Goal: Check status

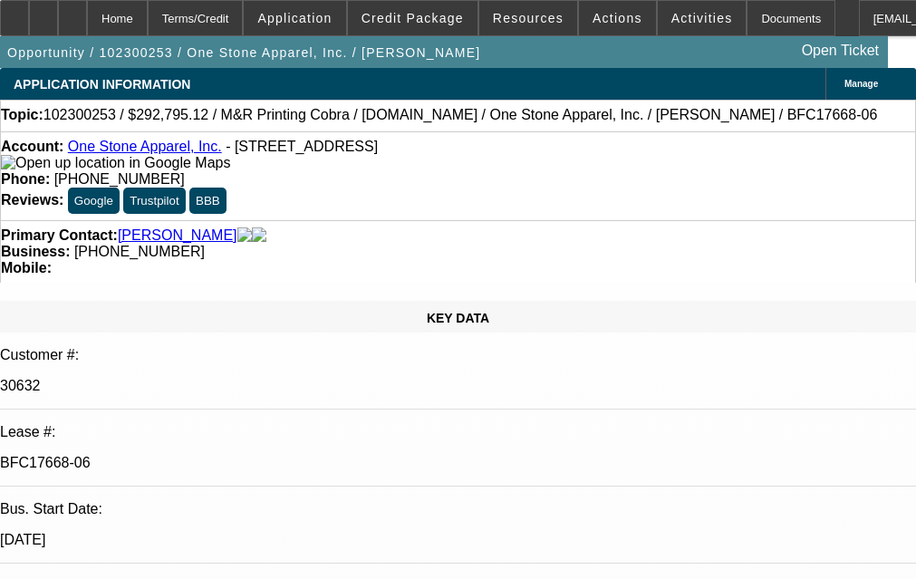
select select "0"
select select "2"
select select "0.1"
select select "0"
select select "2"
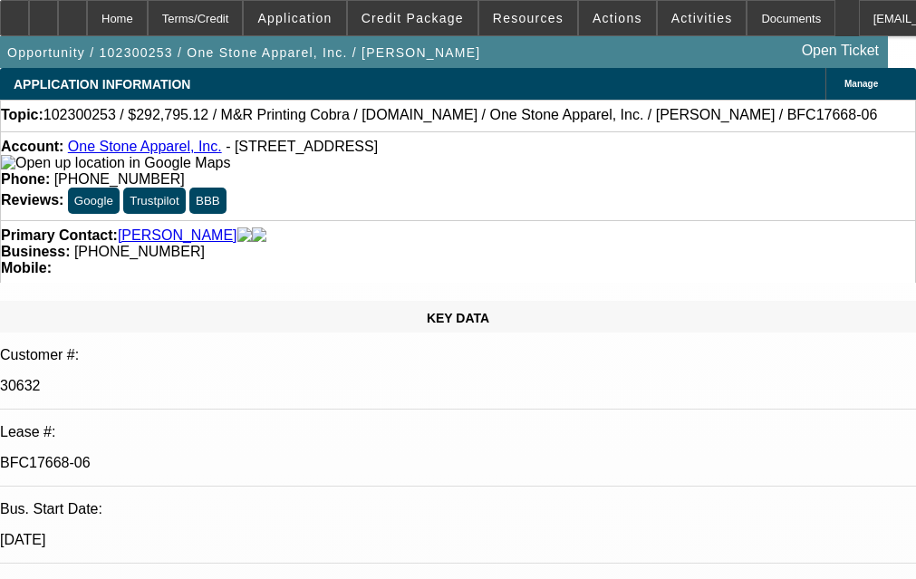
select select "0.1"
select select "0"
select select "2"
select select "0.1"
select select "0"
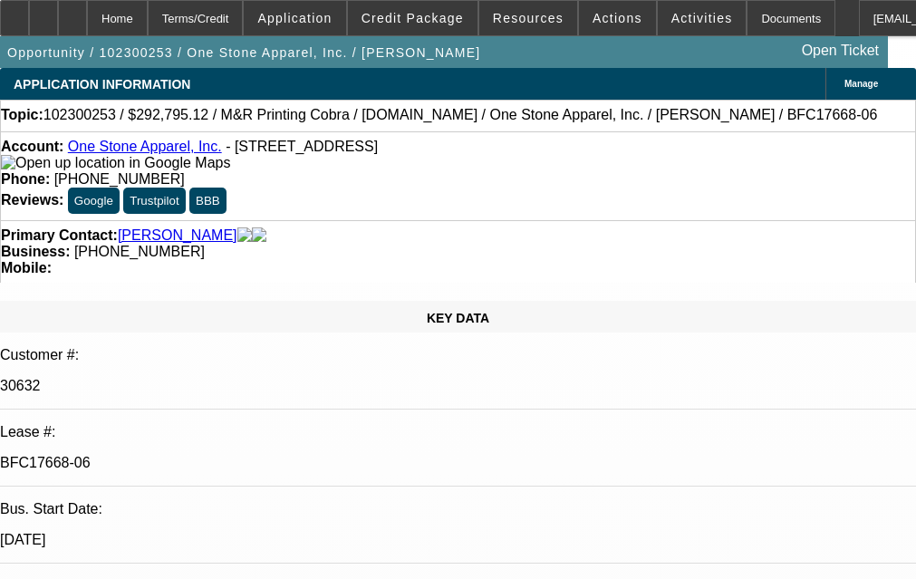
select select "2"
select select "0.1"
select select "1"
select select "2"
select select "4"
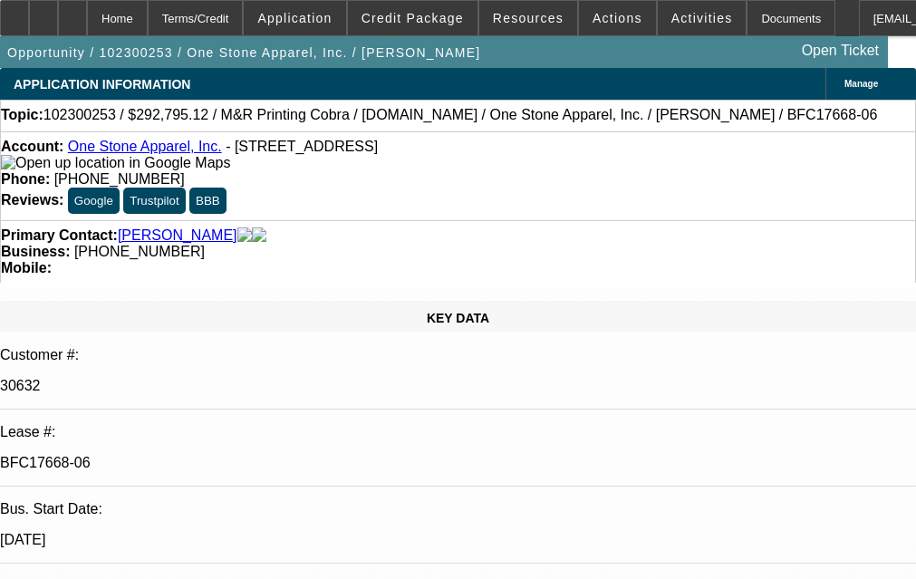
select select "1"
select select "2"
select select "4"
select select "1"
select select "2"
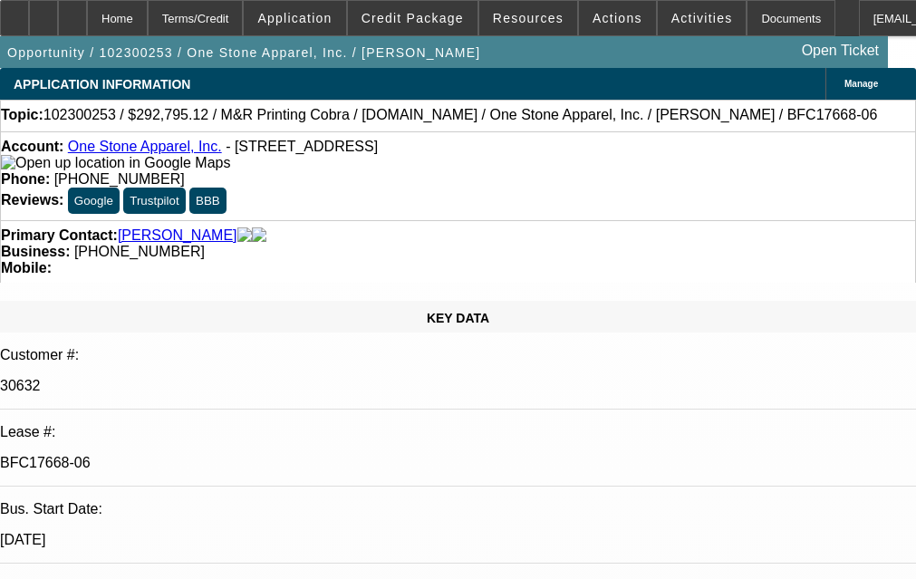
select select "4"
select select "1"
select select "2"
select select "4"
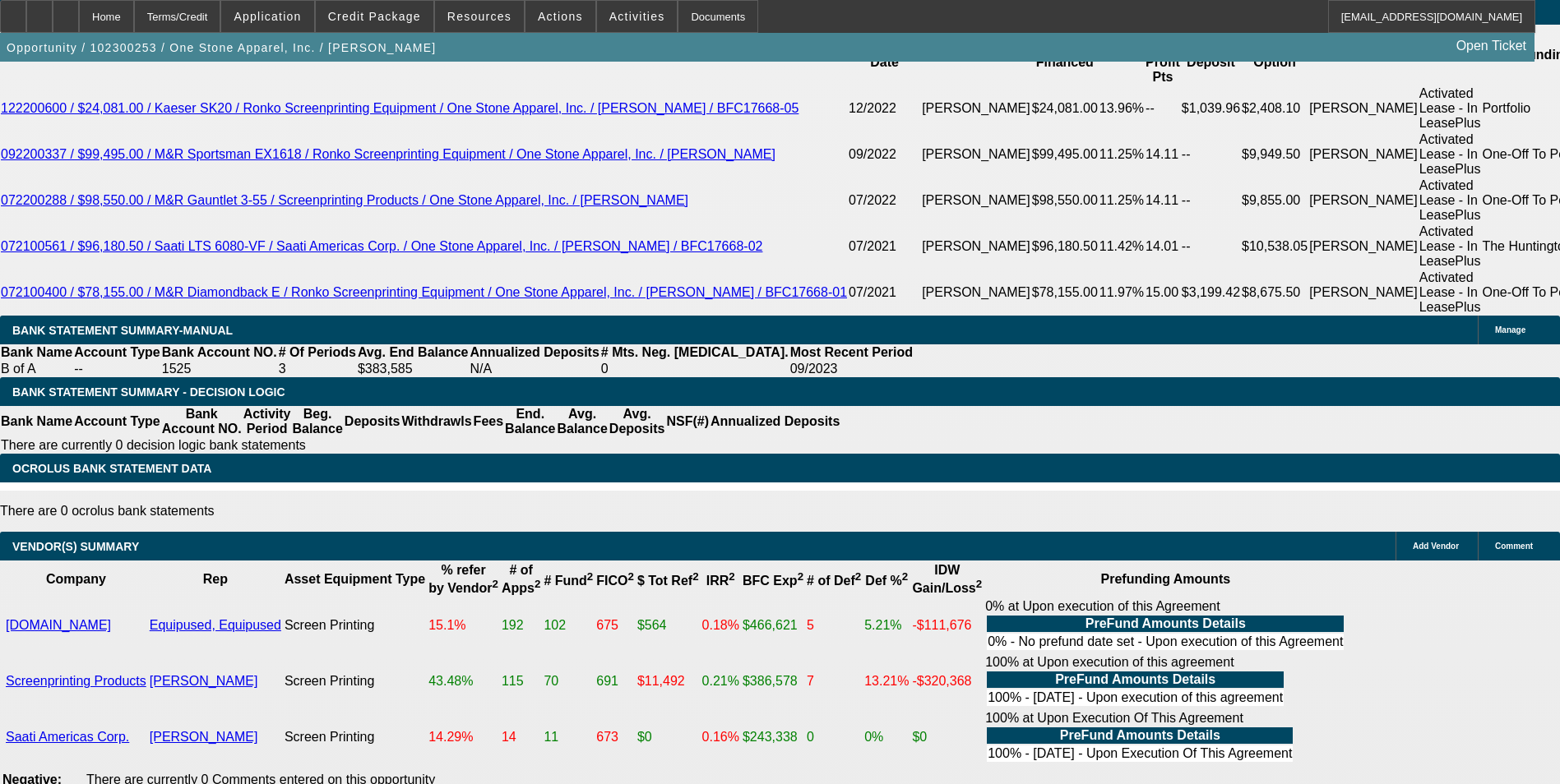
scroll to position [2959, 0]
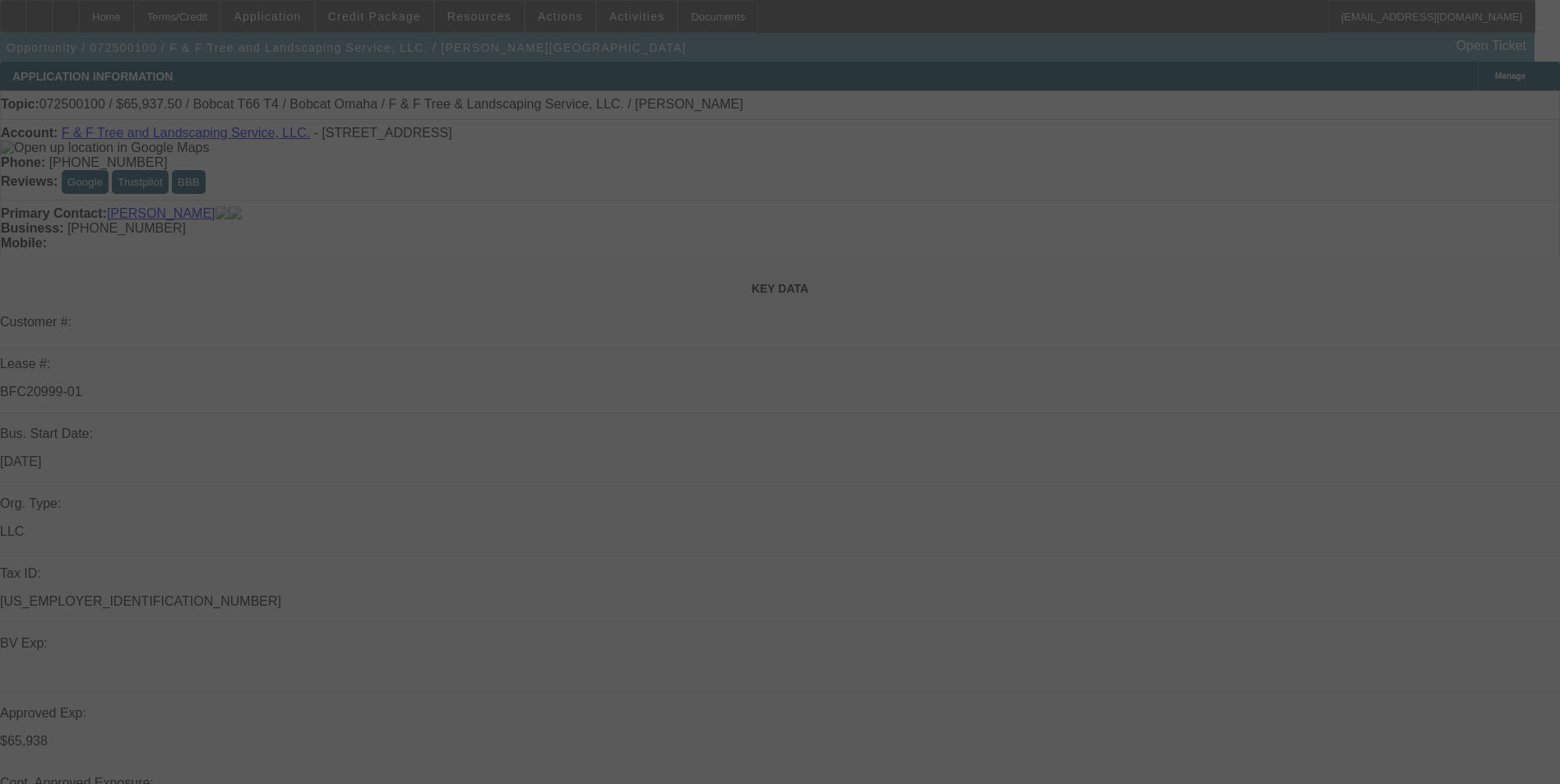
select select "0"
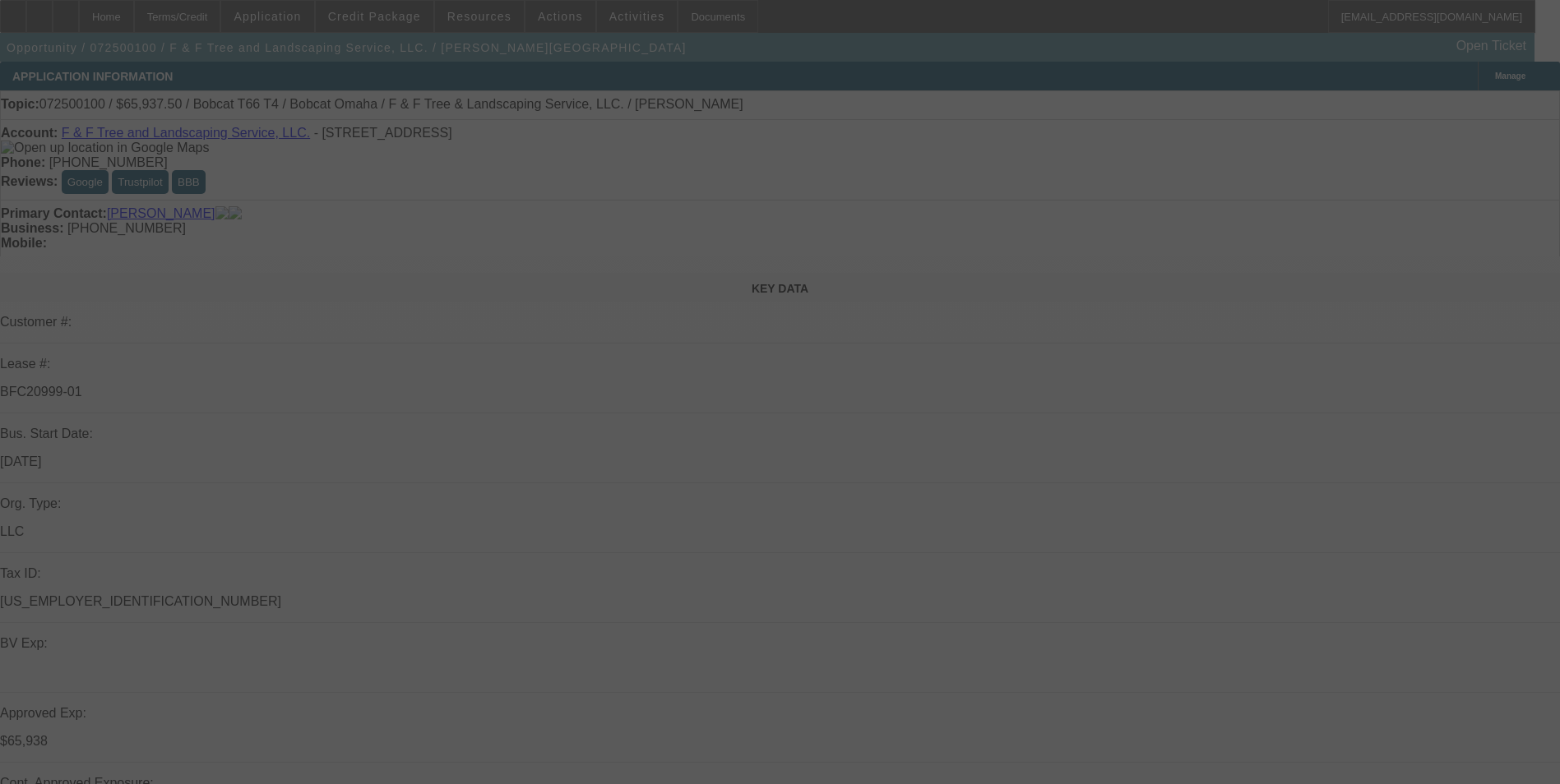
select select "0"
select select "0.1"
select select "0"
select select "0.1"
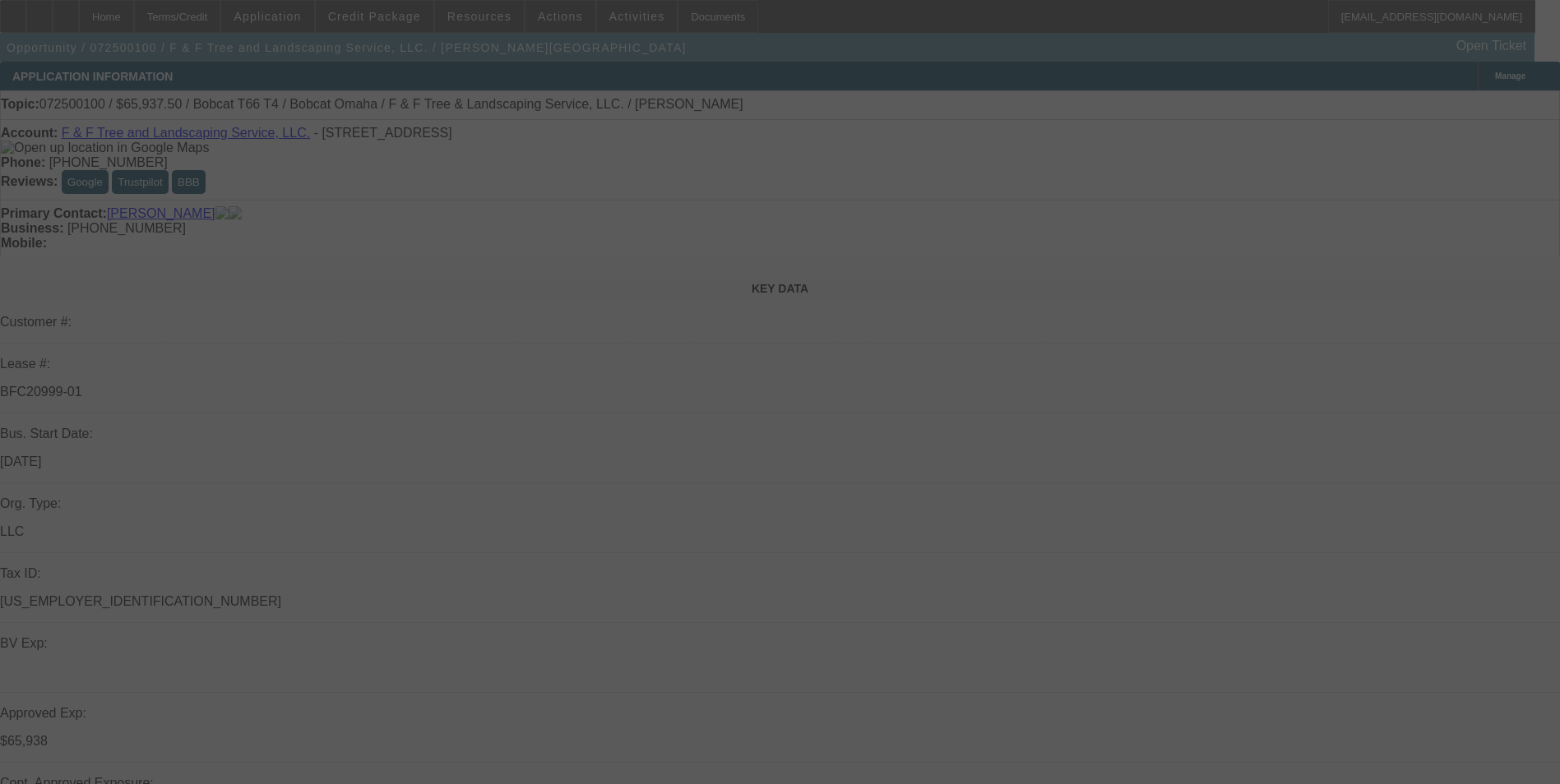
select select "0"
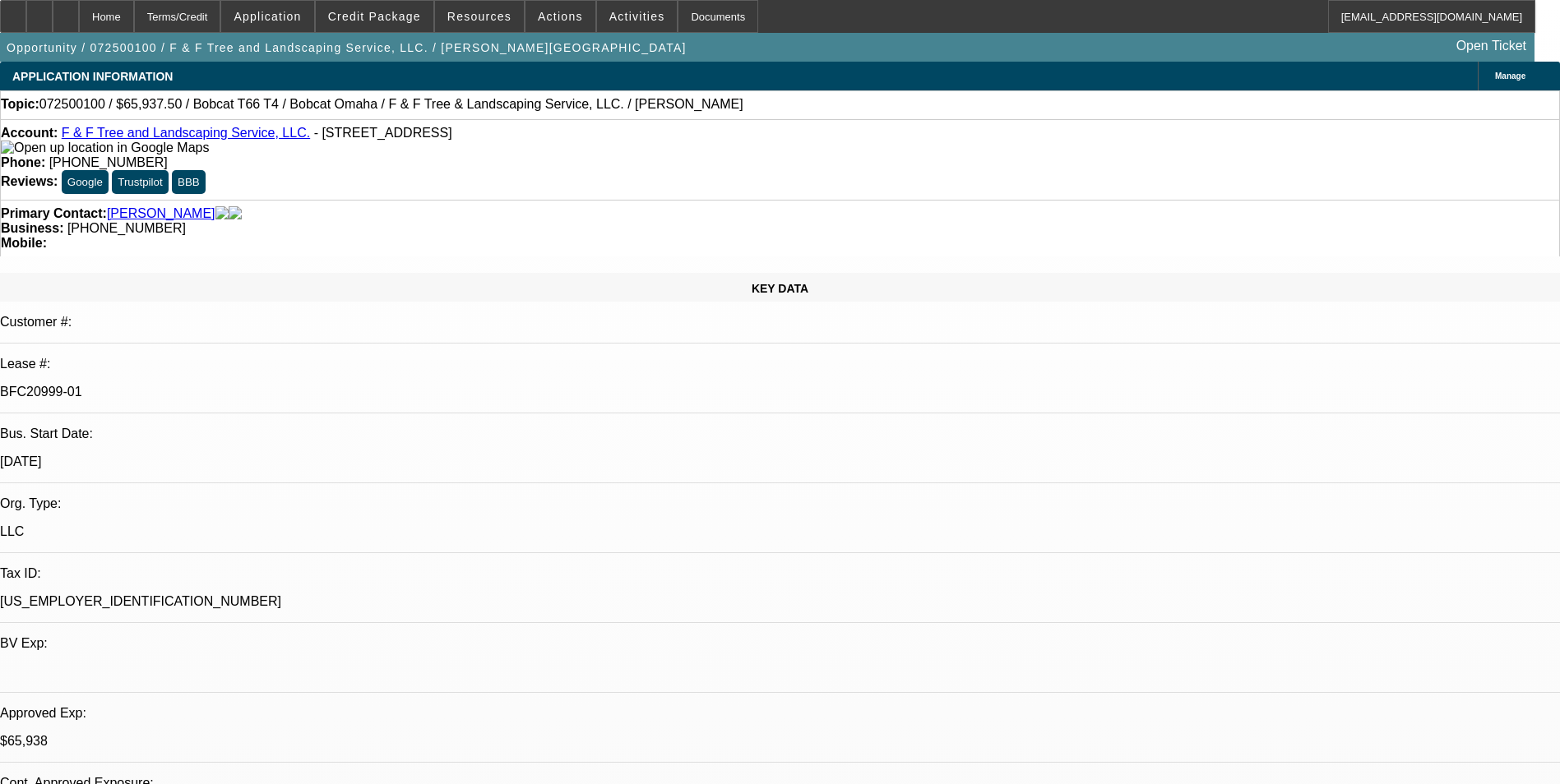
select select "1"
select select "3"
select select "6"
select select "1"
select select "3"
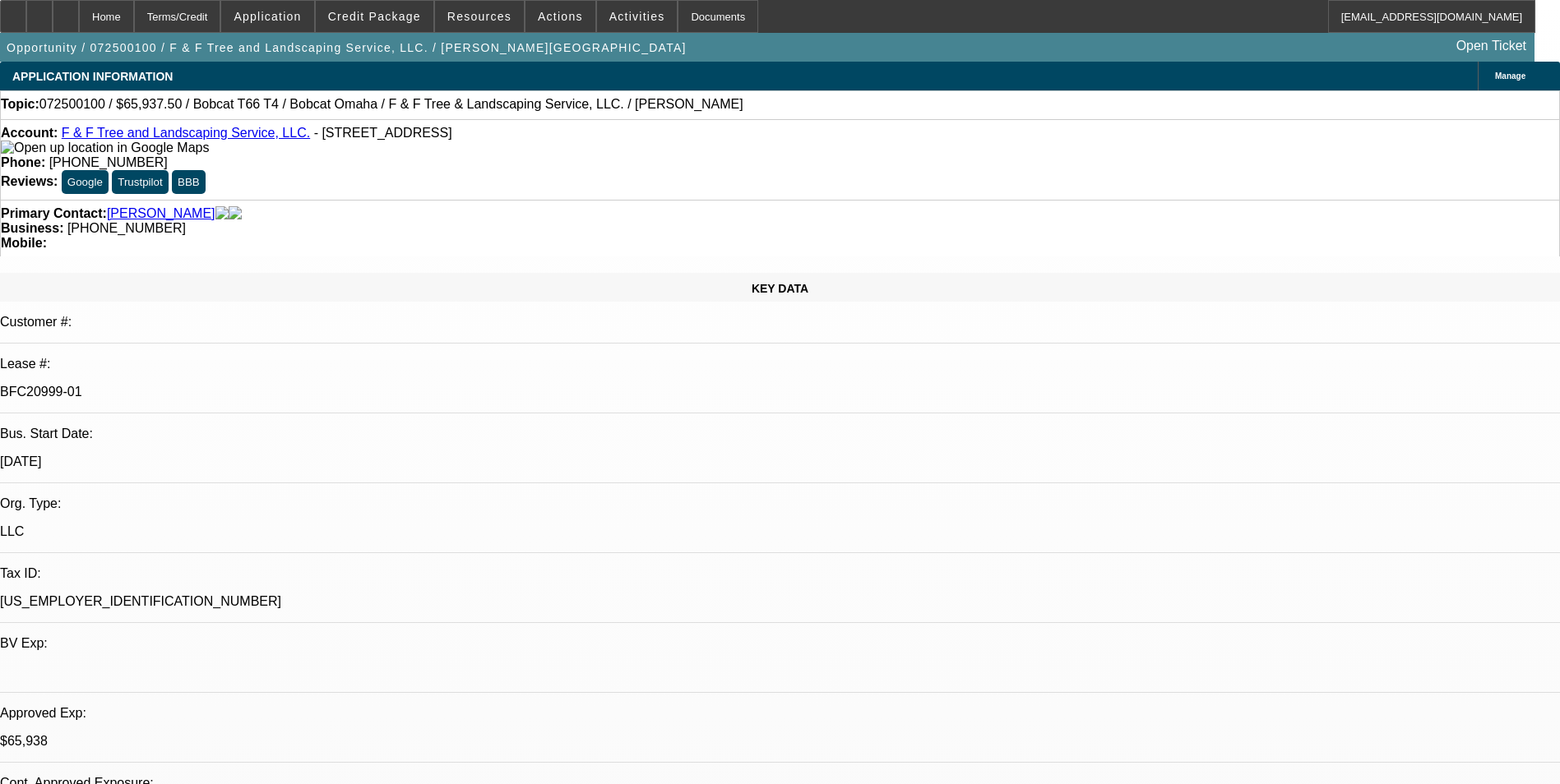
select select "6"
select select "1"
select select "2"
select select "6"
select select "1"
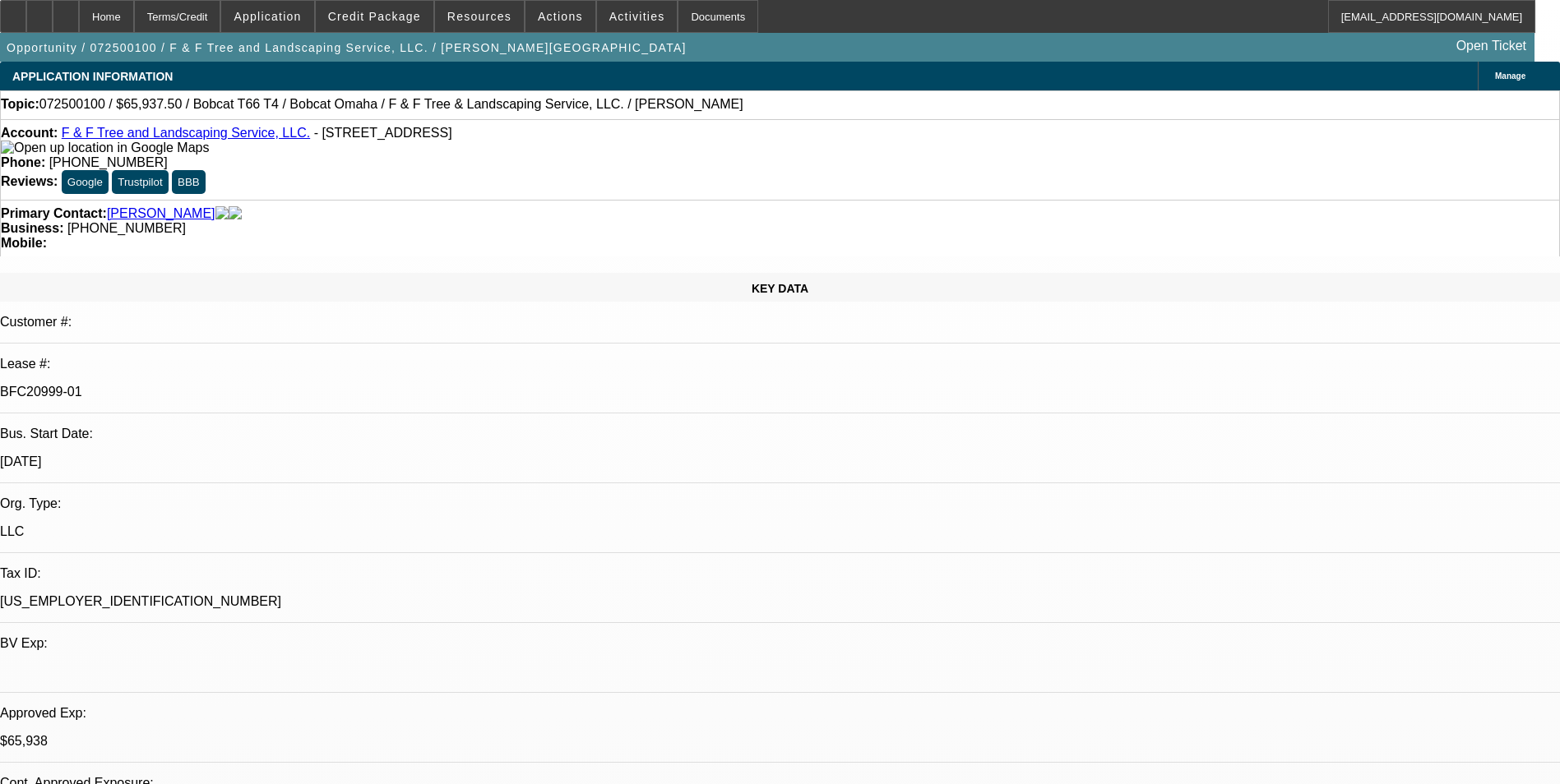
select select "2"
select select "6"
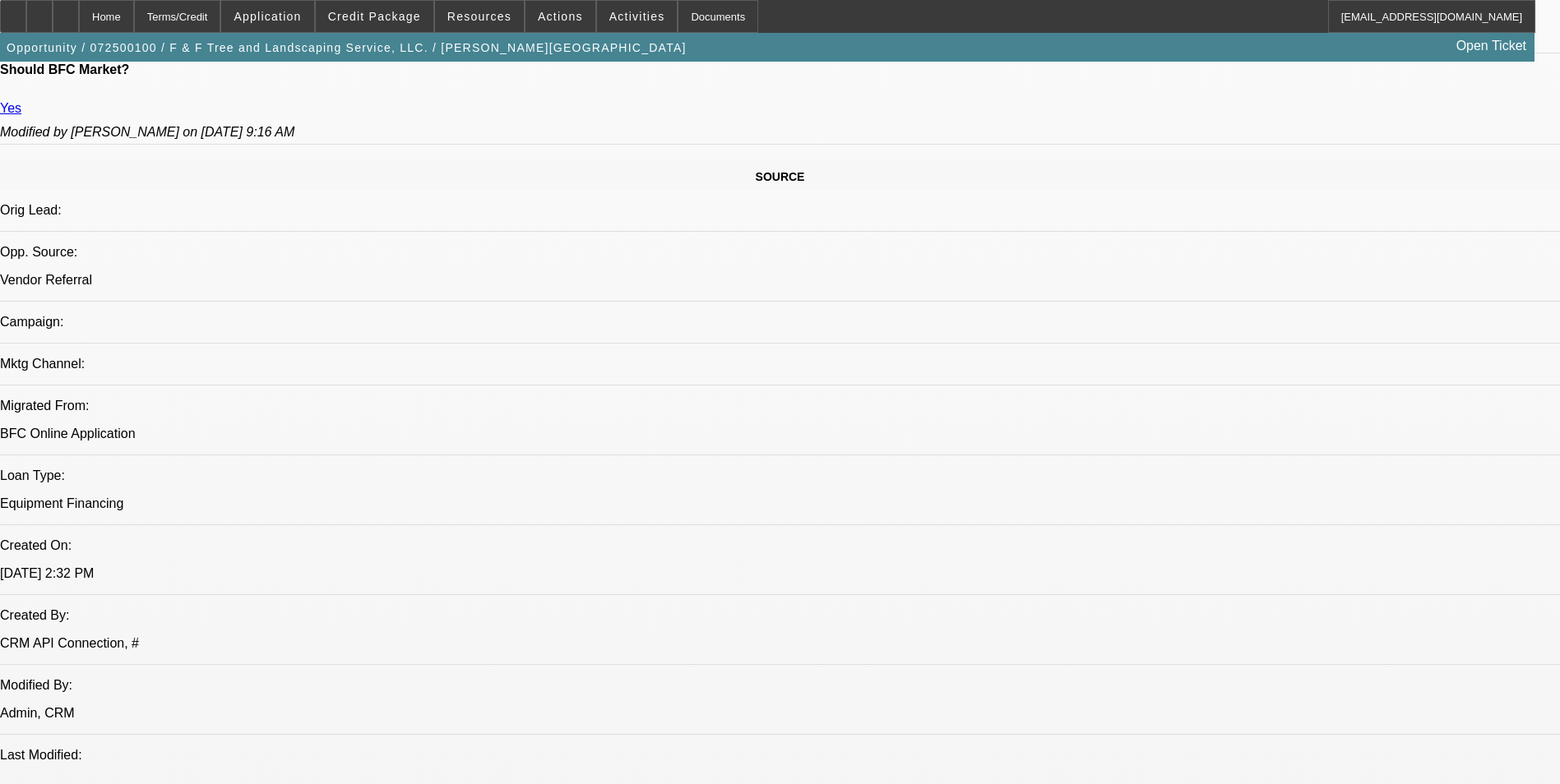
scroll to position [740, 0]
